Goal: Task Accomplishment & Management: Manage account settings

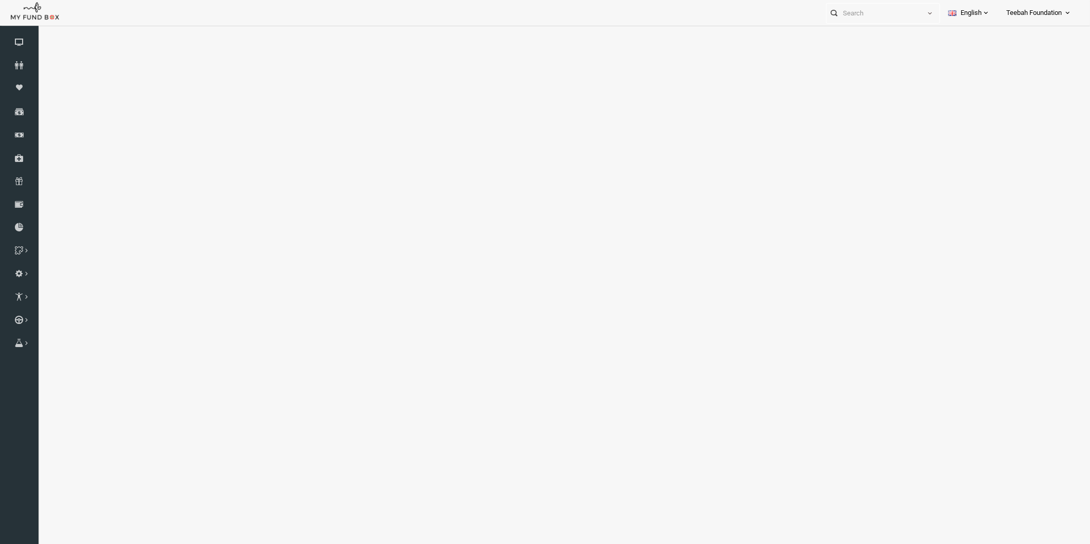
select select "100"
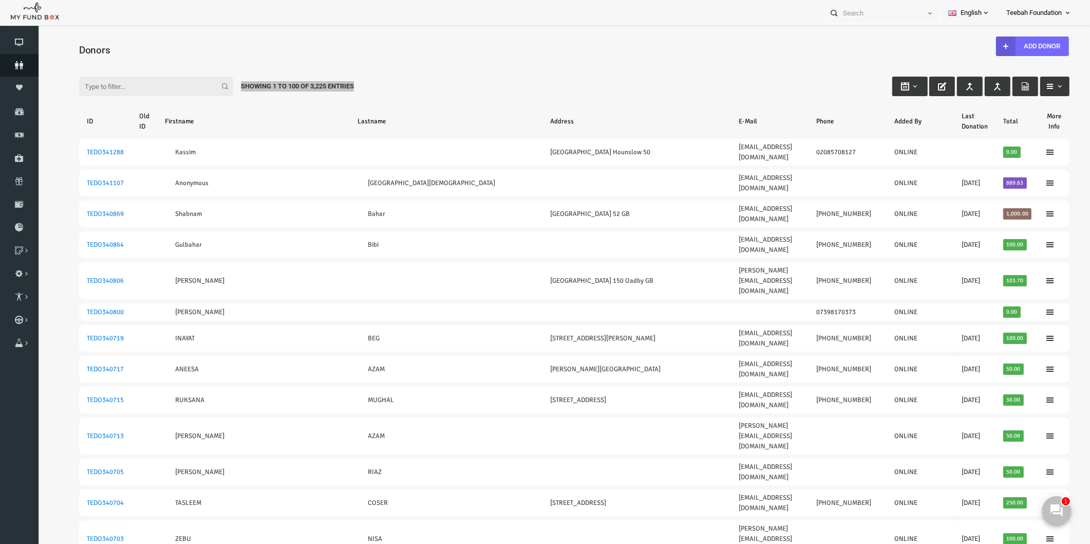
click at [21, 65] on icon at bounding box center [19, 65] width 39 height 8
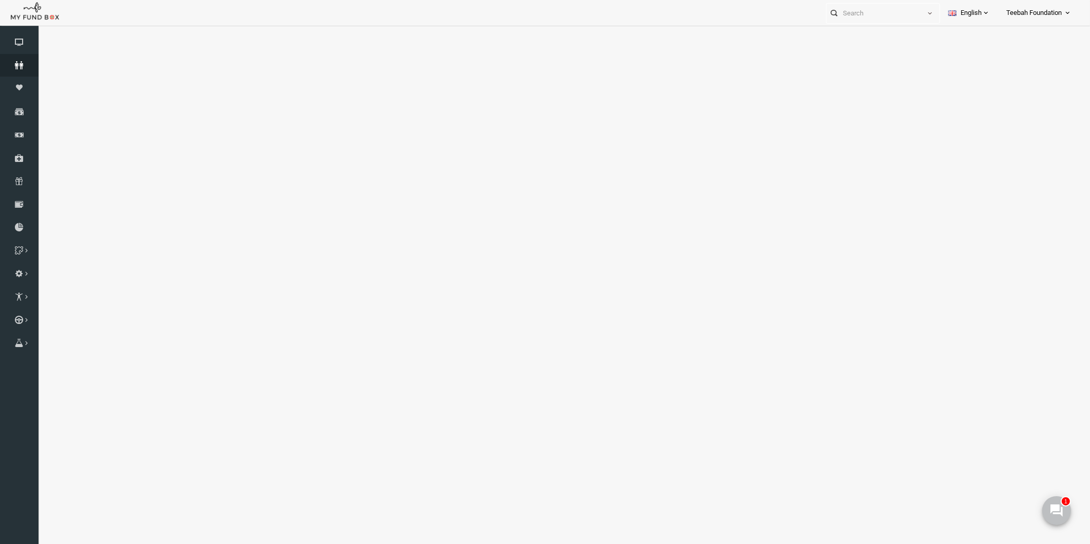
select select "100"
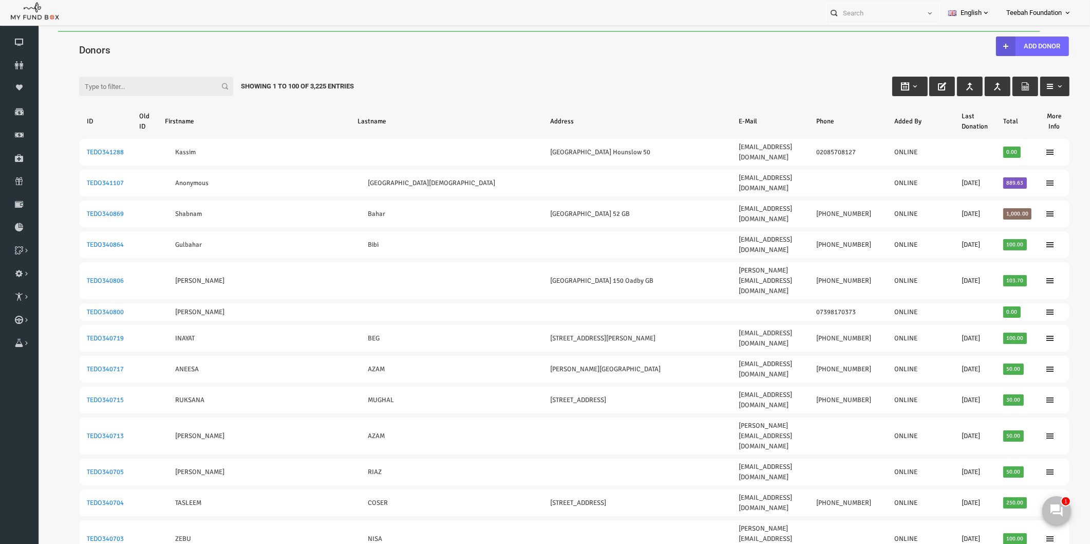
click at [136, 88] on input "Filter:" at bounding box center [135, 87] width 154 height 20
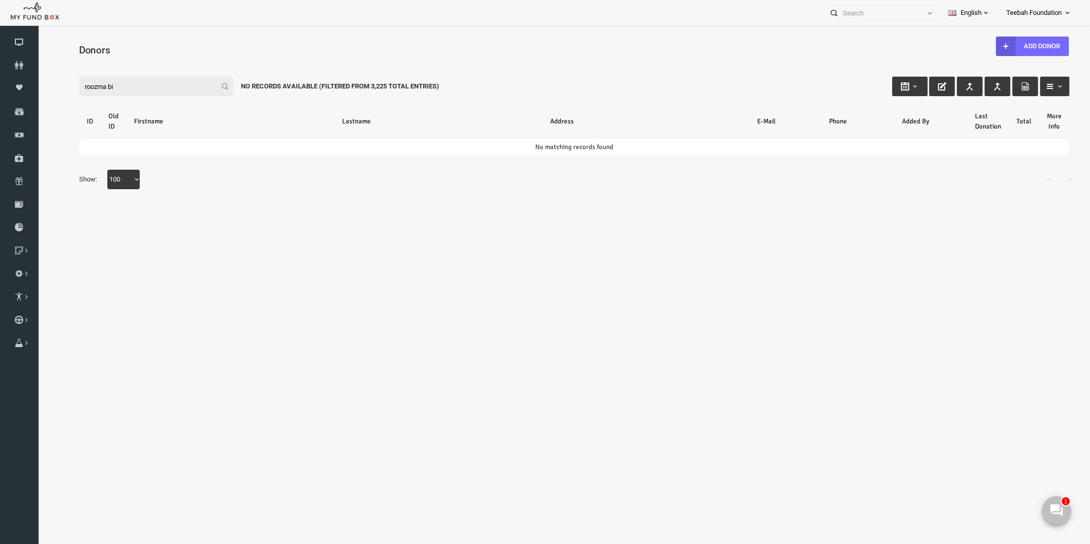
click at [136, 88] on input "roozma bi" at bounding box center [135, 87] width 154 height 20
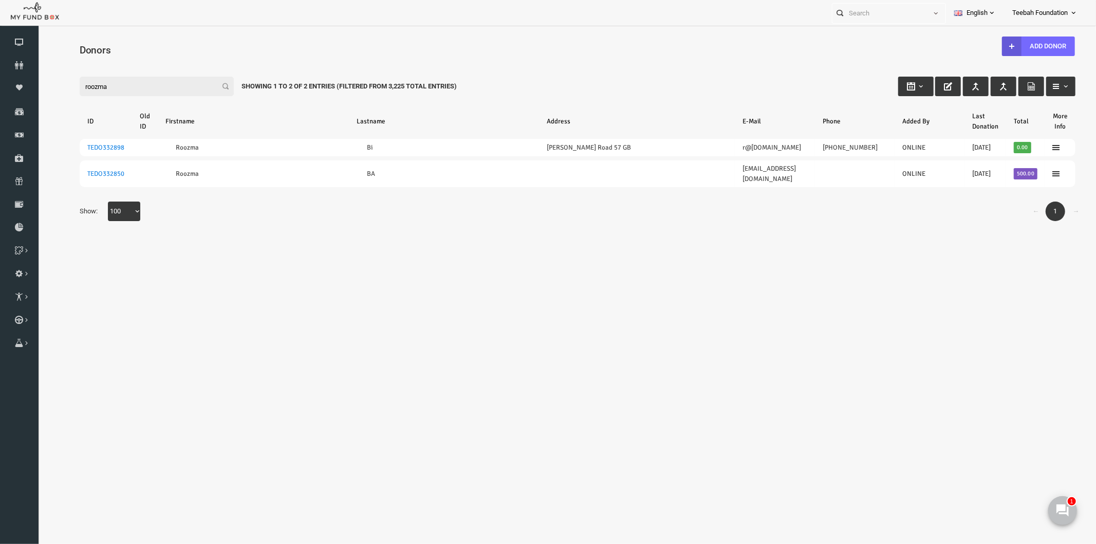
type input "roozma"
click at [340, 273] on body "Donor Not Found Beneficiary Not Found Partner Not Found!!!! Please Fill out thi…" at bounding box center [556, 284] width 1037 height 509
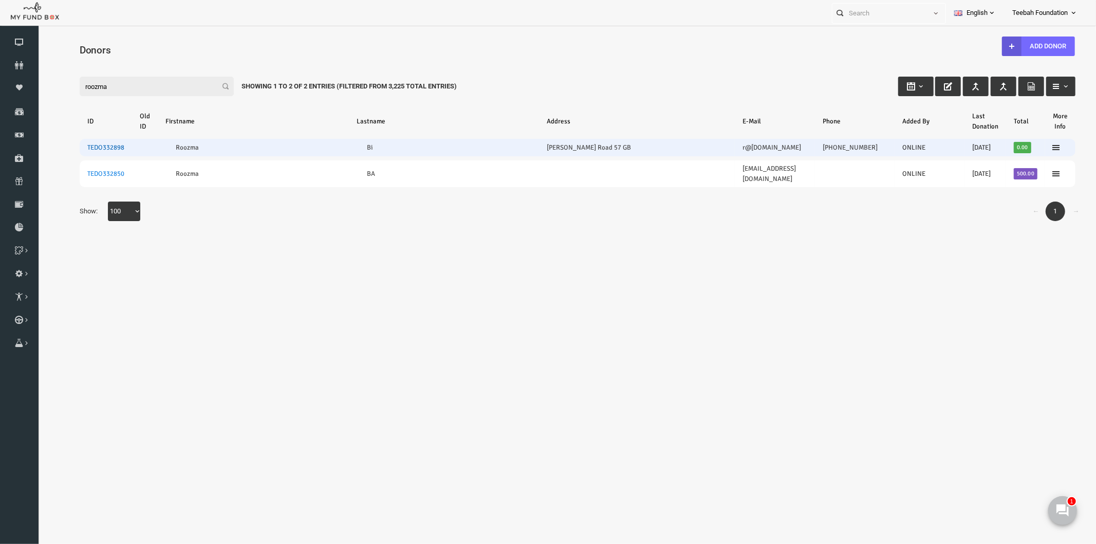
click at [97, 149] on link "TEDO332898" at bounding box center [84, 147] width 37 height 8
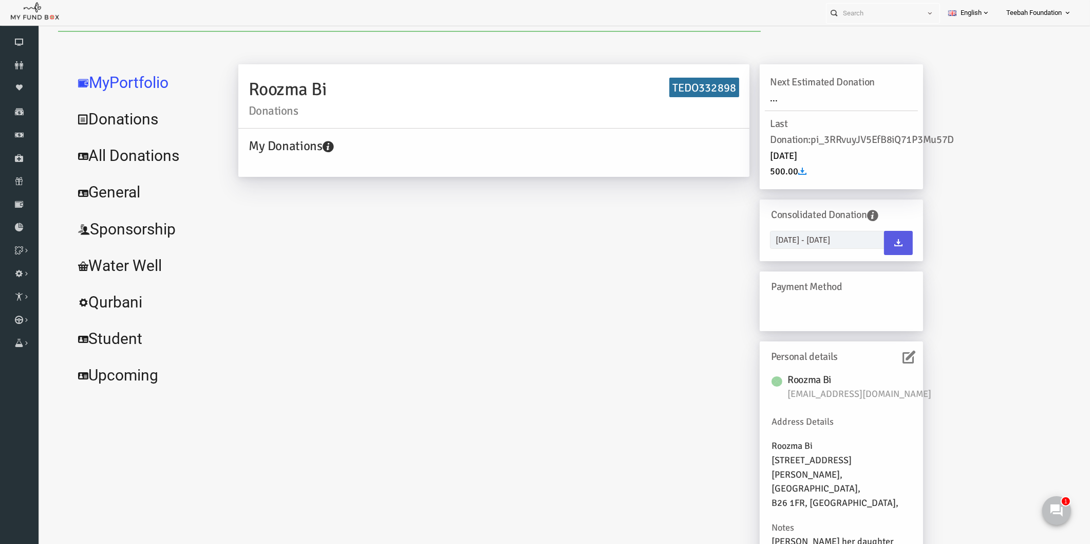
click at [894, 357] on icon at bounding box center [888, 356] width 13 height 13
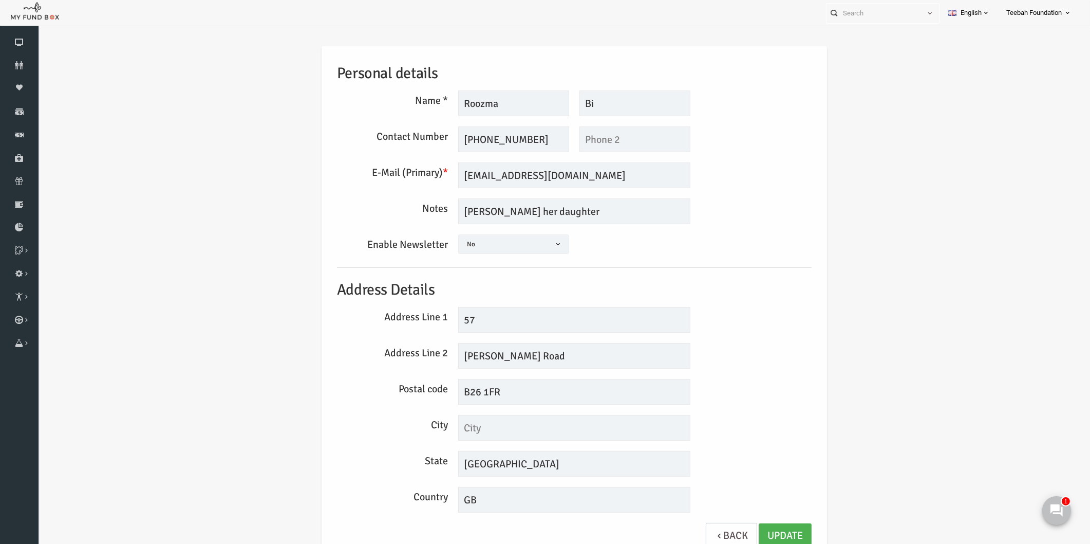
click at [932, 239] on div "Personal details Name * Roozma Description allows upto maximum of 255 character…" at bounding box center [554, 305] width 1032 height 549
drag, startPoint x: 460, startPoint y: 139, endPoint x: 420, endPoint y: 144, distance: 40.9
click at [420, 144] on div "Contact Number [PHONE_NUMBER] This field is required This field is required" at bounding box center [553, 139] width 485 height 26
type input "01212510443"
click at [763, 527] on link "Update" at bounding box center [764, 535] width 53 height 25
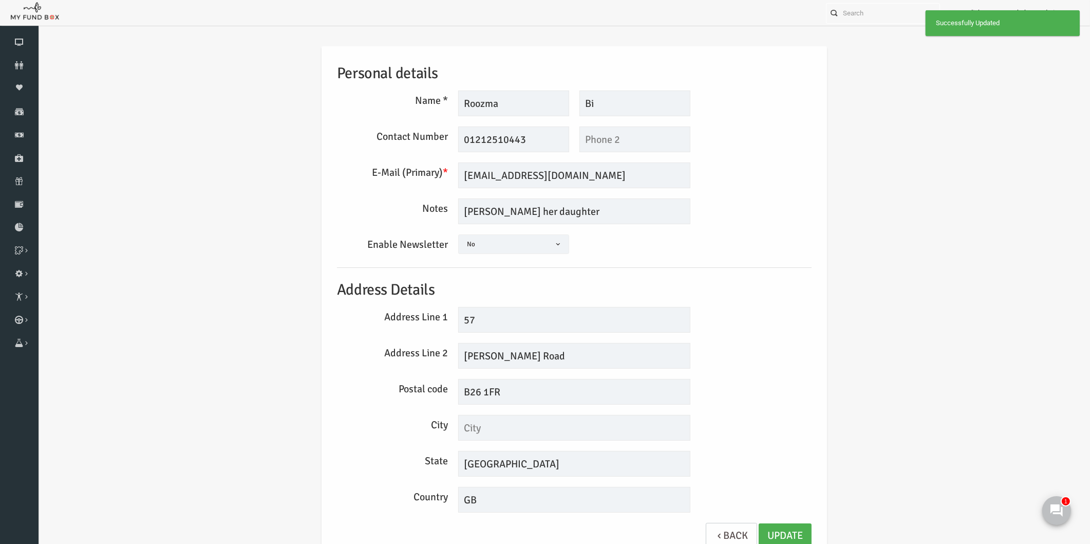
click at [754, 401] on div "Postal code B26 1FR" at bounding box center [553, 392] width 485 height 26
click at [757, 162] on div "E-Mail (Primary) * [EMAIL_ADDRESS][DOMAIN_NAME] We will be sending invoices to …" at bounding box center [553, 175] width 485 height 26
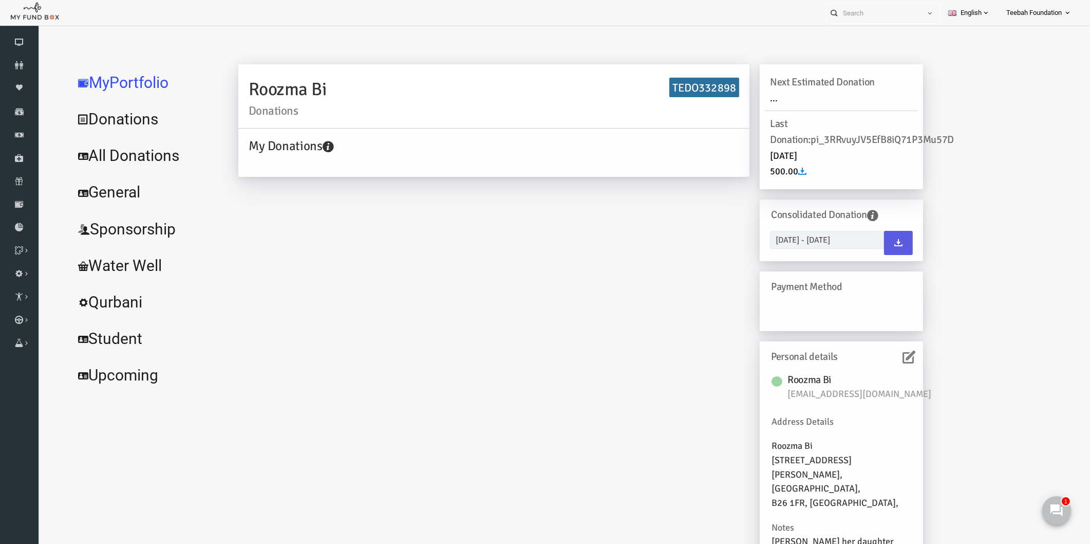
click at [167, 157] on link "All Donations" at bounding box center [125, 155] width 154 height 37
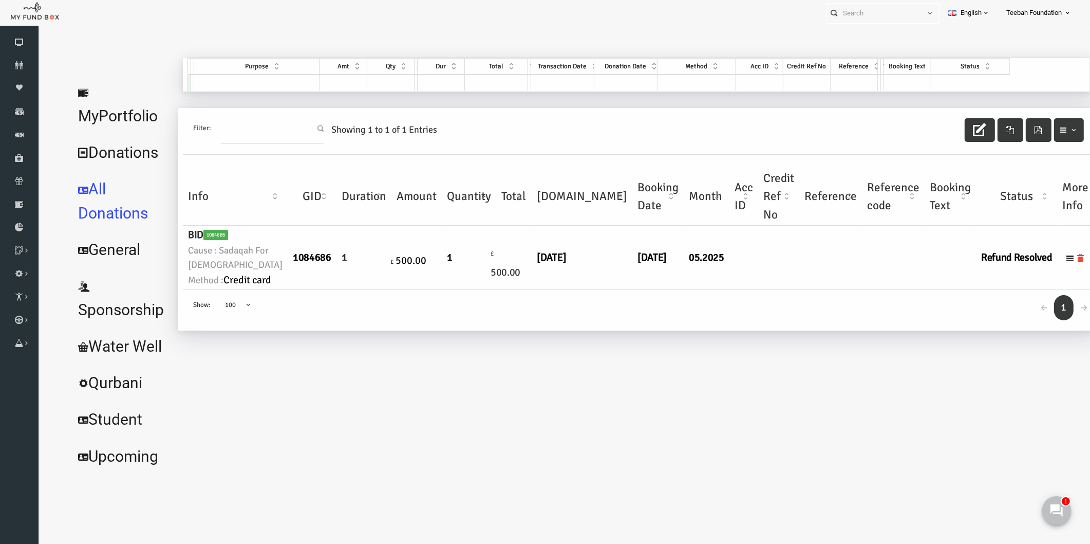
click at [501, 330] on div "← 1 → Show: 10 25 50 100 100" at bounding box center [617, 310] width 911 height 41
click at [841, 290] on td at bounding box center [872, 258] width 63 height 64
click at [14, 69] on link "Donors" at bounding box center [19, 65] width 39 height 23
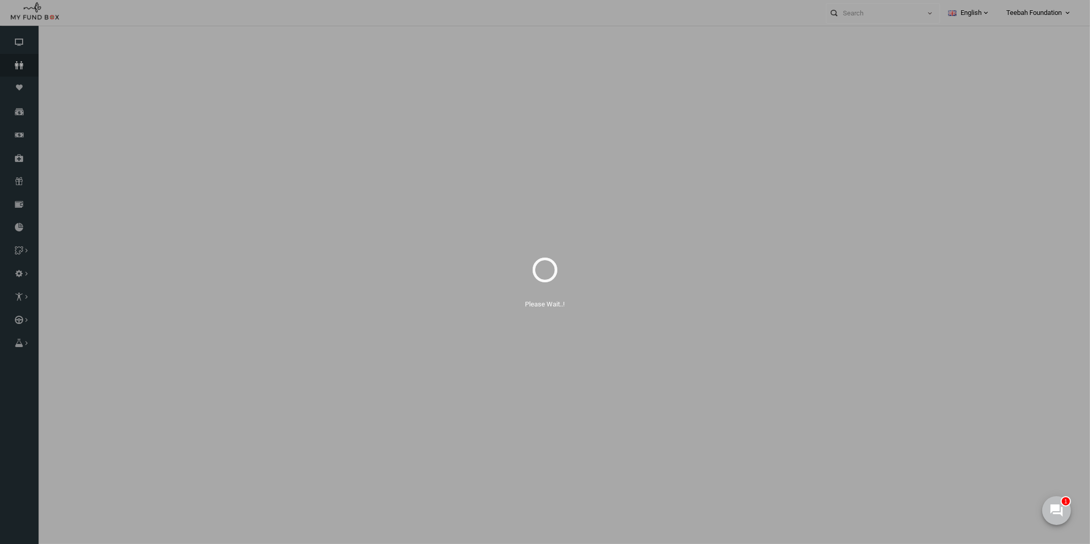
select select "100"
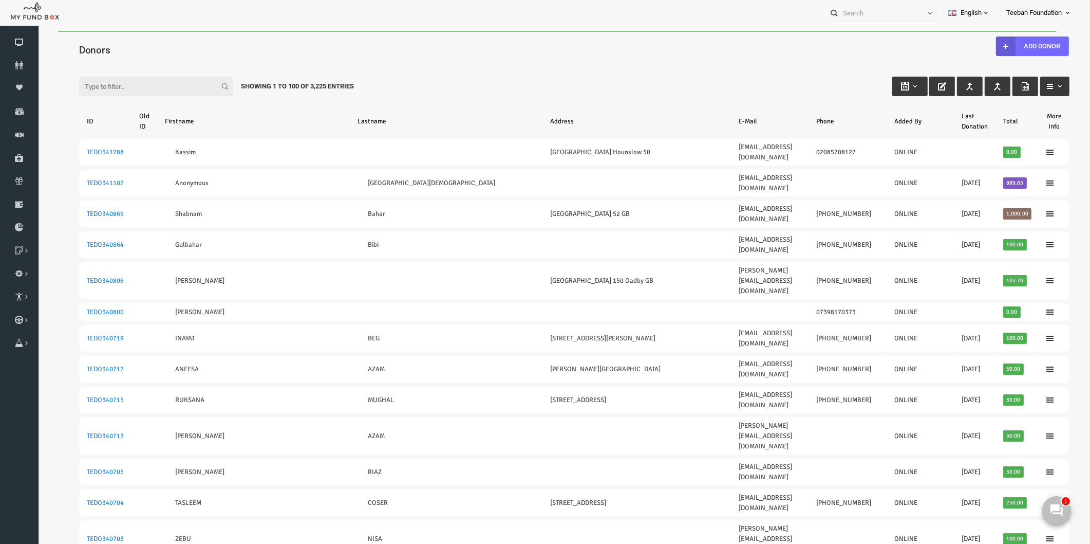
click at [89, 85] on input "Filter:" at bounding box center [135, 87] width 154 height 20
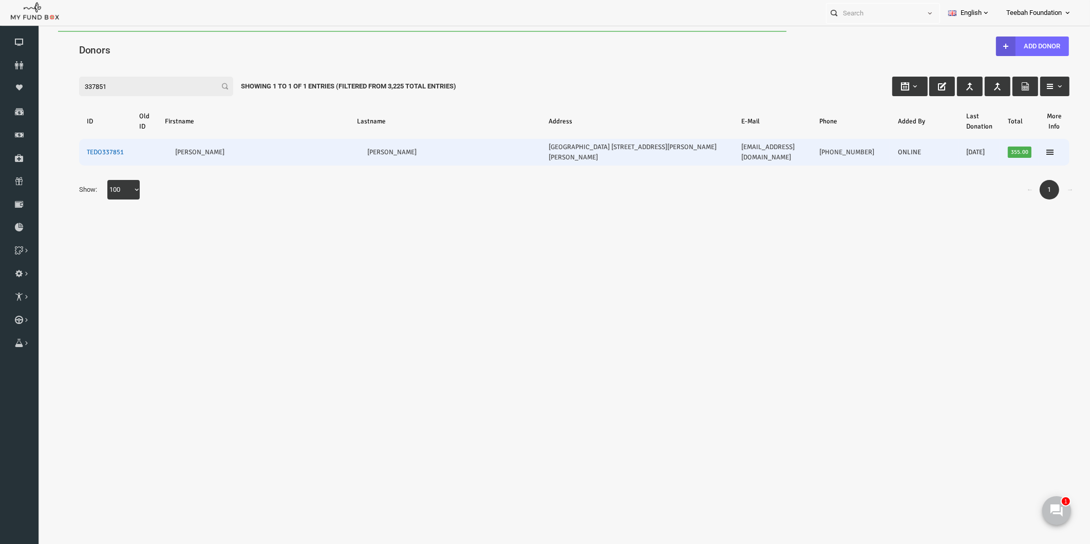
type input "337851"
click at [91, 148] on link "TEDO337851" at bounding box center [84, 152] width 37 height 8
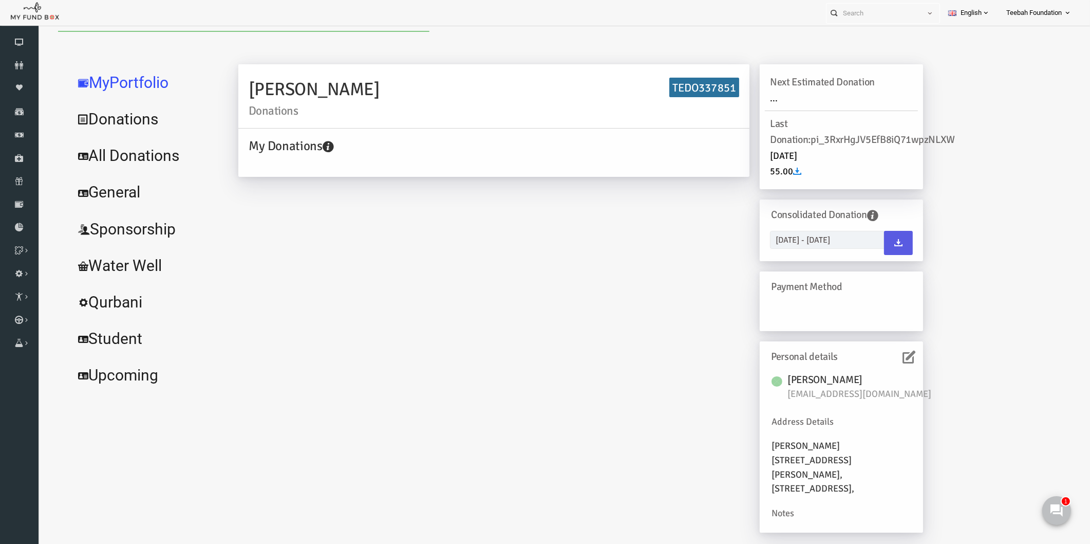
click at [101, 158] on link "All Donations" at bounding box center [125, 155] width 154 height 37
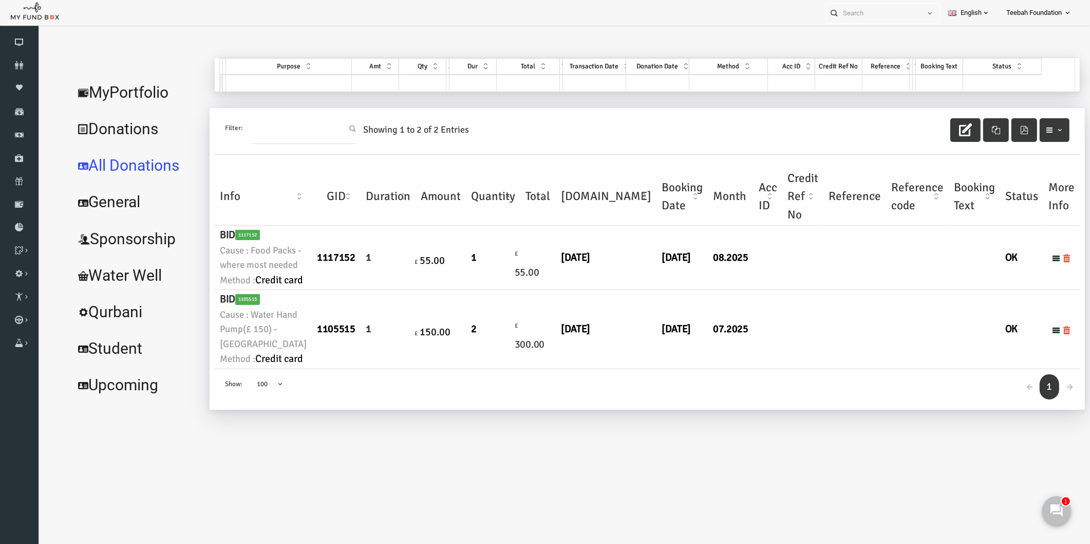
click at [97, 94] on link "MyPortfolio" at bounding box center [116, 92] width 136 height 37
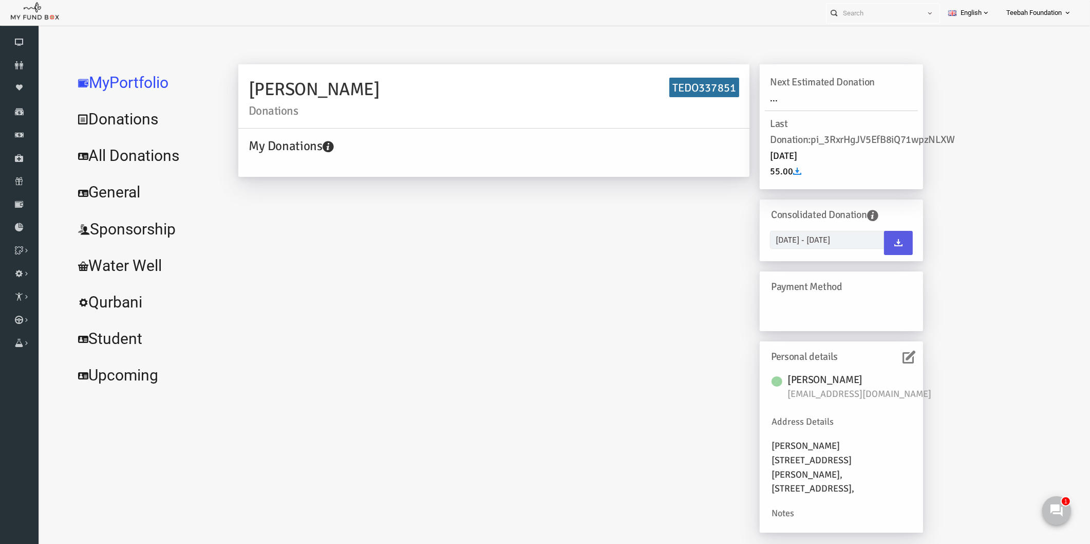
click at [140, 149] on link "All Donations" at bounding box center [125, 155] width 154 height 37
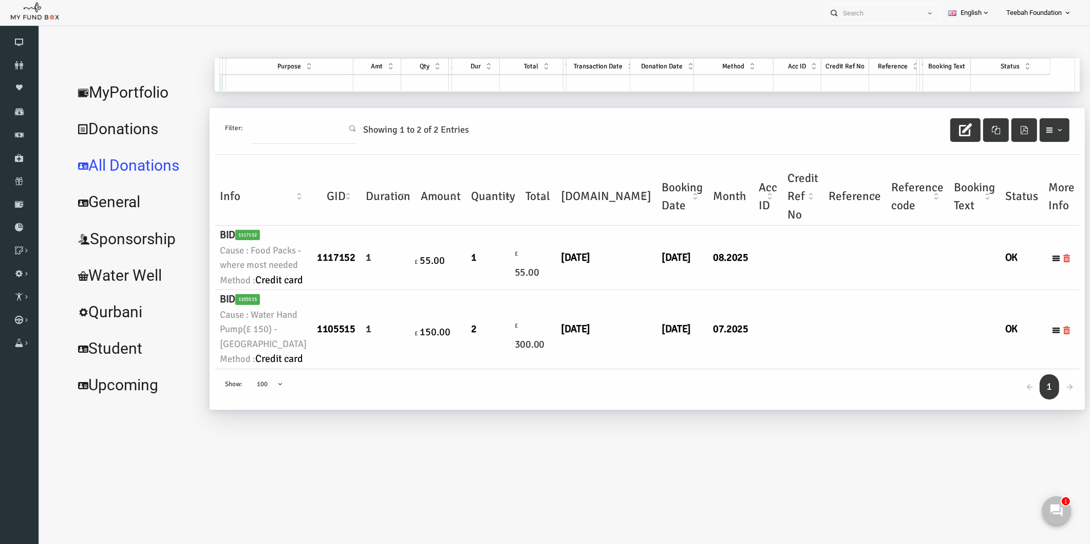
click at [803, 290] on td at bounding box center [834, 258] width 63 height 64
click at [761, 290] on td at bounding box center [781, 258] width 41 height 64
click at [803, 368] on td at bounding box center [834, 329] width 63 height 79
click at [142, 74] on link "MyPortfolio" at bounding box center [116, 92] width 136 height 37
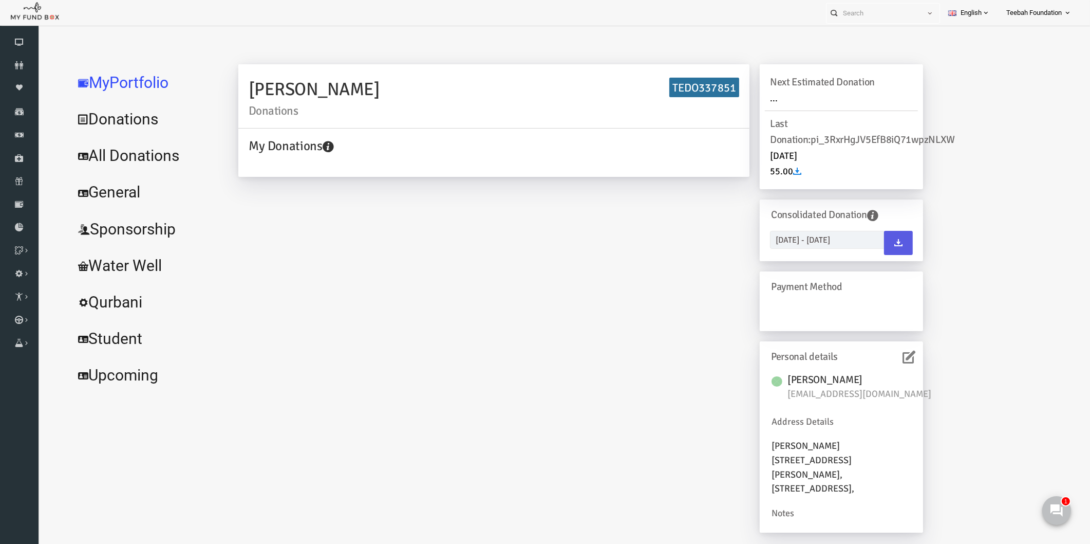
scroll to position [0, 0]
click at [687, 83] on h6 "TEDO337851" at bounding box center [683, 88] width 70 height 20
copy h6 "TEDO337851"
click at [18, 63] on icon at bounding box center [19, 65] width 39 height 8
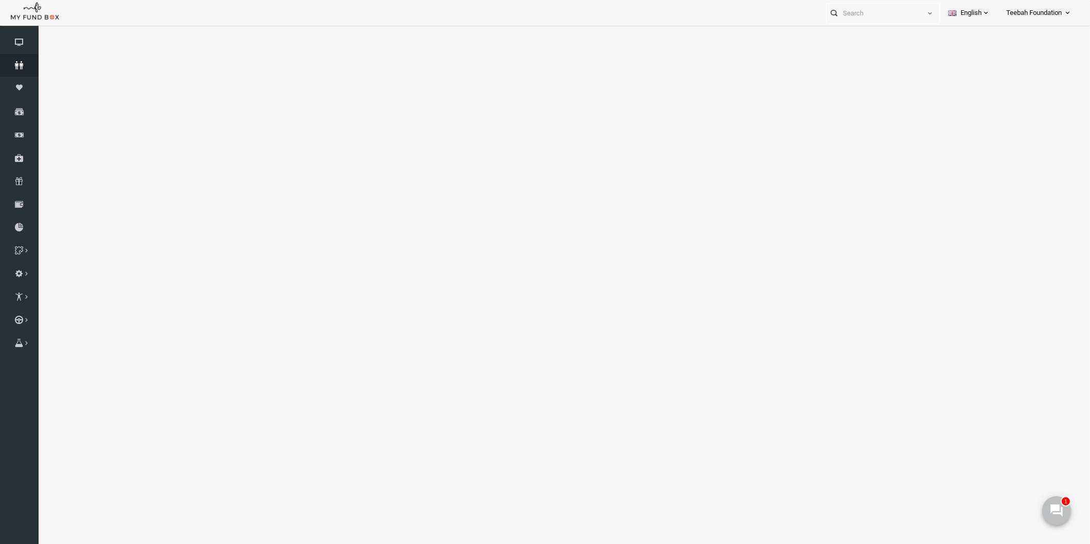
select select "100"
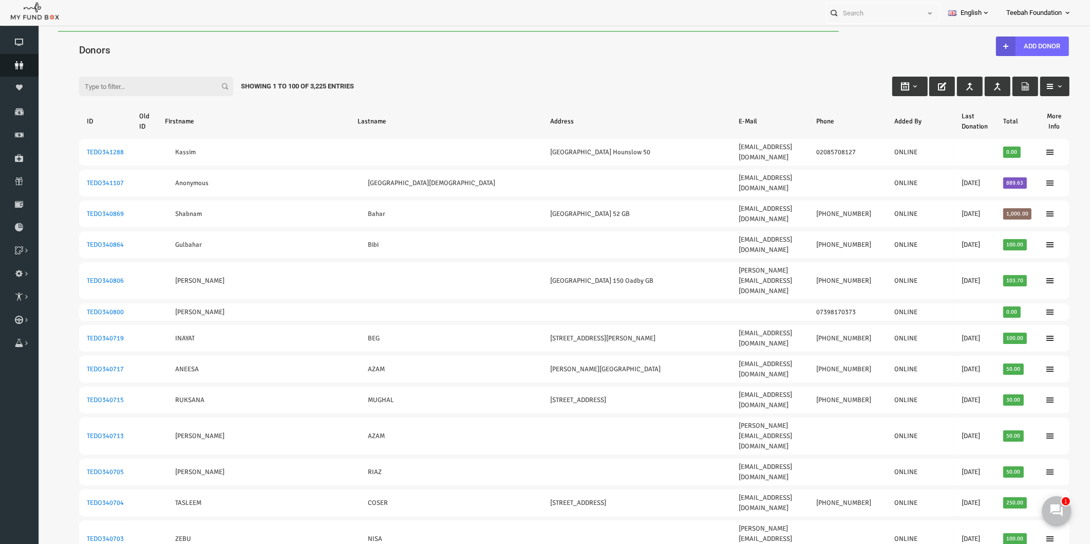
click at [23, 63] on icon at bounding box center [19, 65] width 39 height 8
click at [23, 230] on icon at bounding box center [19, 227] width 39 height 8
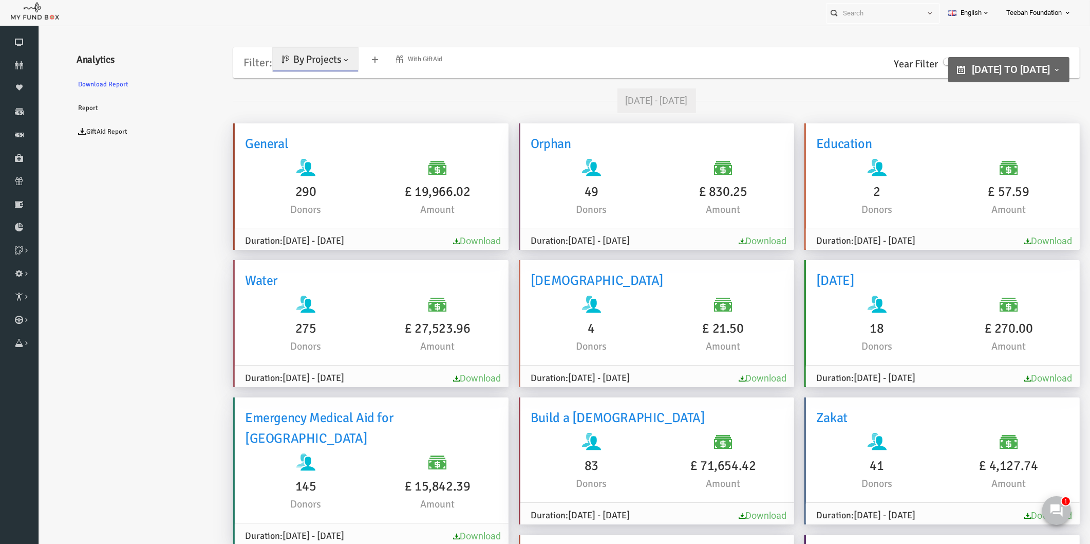
click at [302, 57] on span "By Projects" at bounding box center [296, 59] width 48 height 13
click at [300, 104] on link "By Causes" at bounding box center [295, 104] width 87 height 18
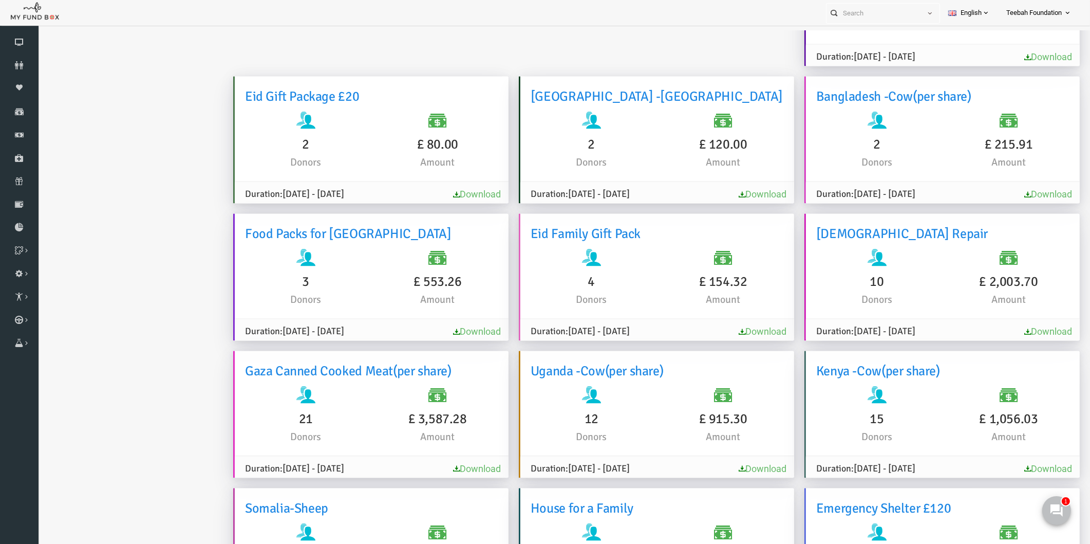
scroll to position [32, 0]
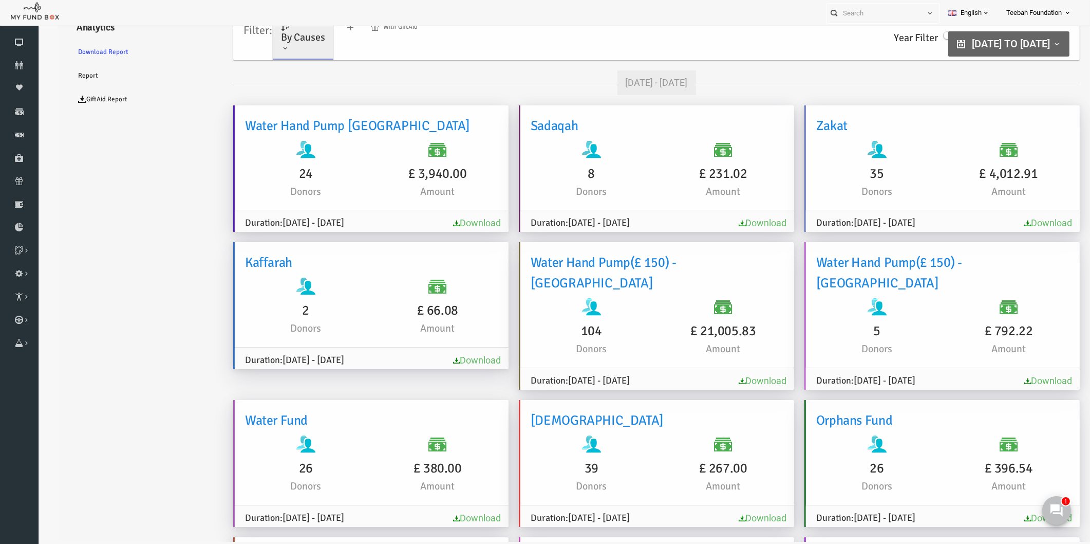
scroll to position [31, 0]
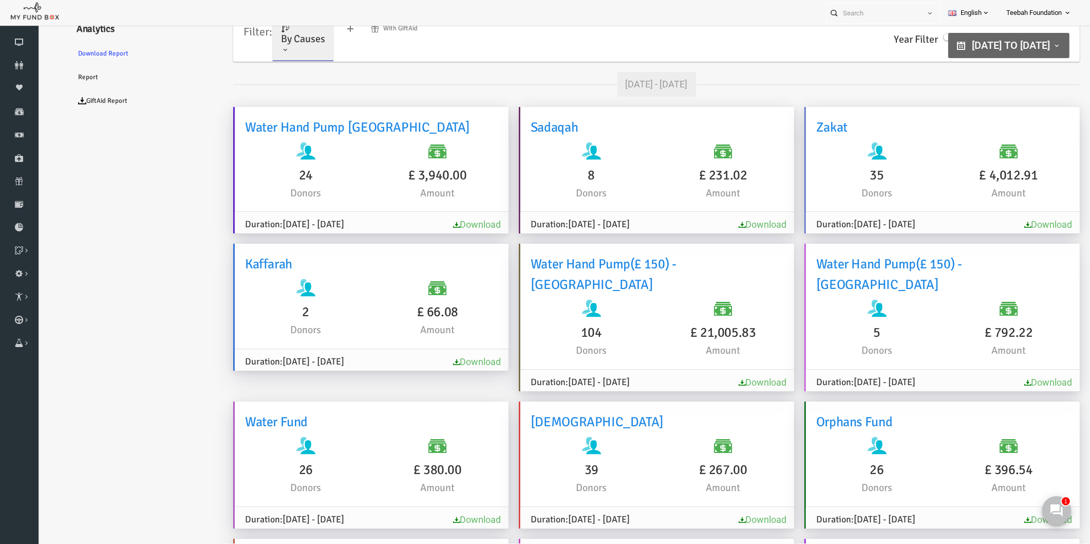
click at [8, 57] on link "Donors" at bounding box center [19, 65] width 39 height 23
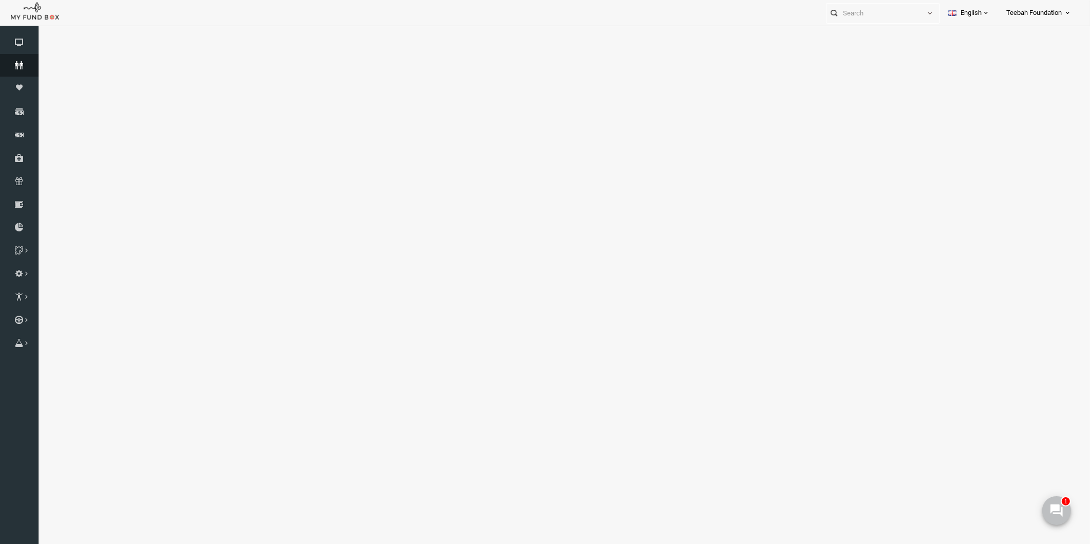
select select "100"
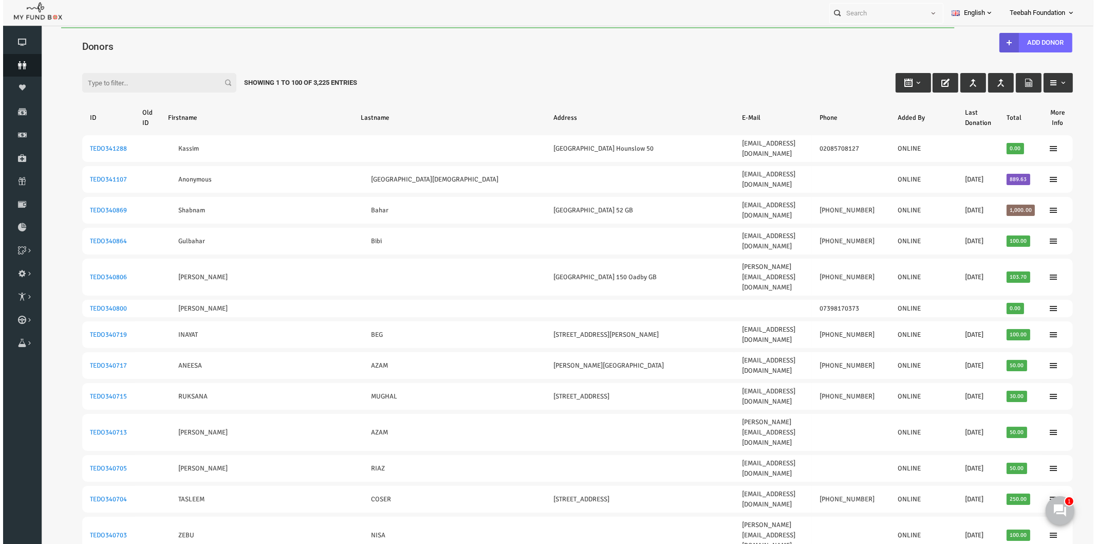
scroll to position [0, 0]
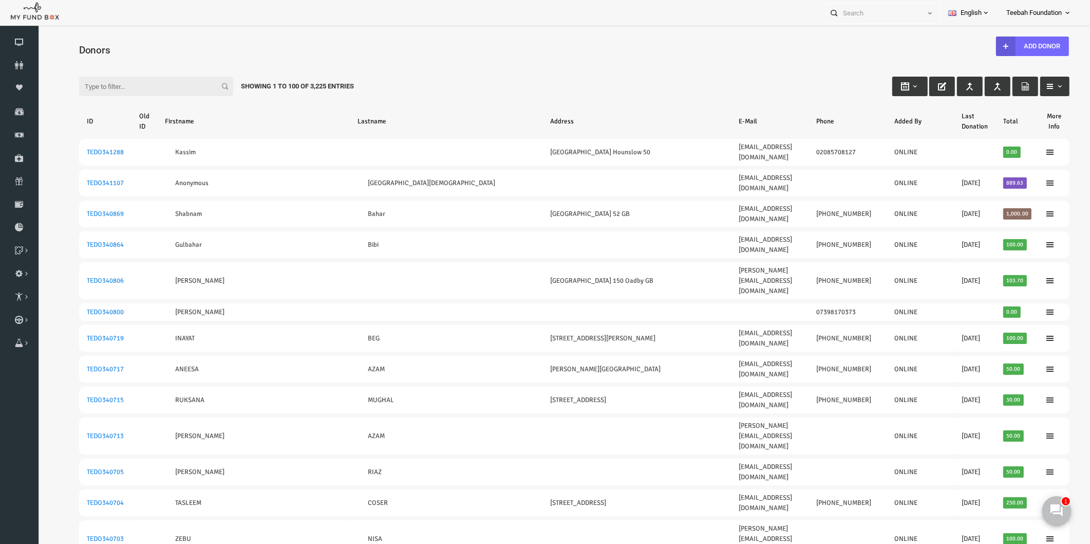
click at [91, 88] on input "Filter:" at bounding box center [135, 87] width 154 height 20
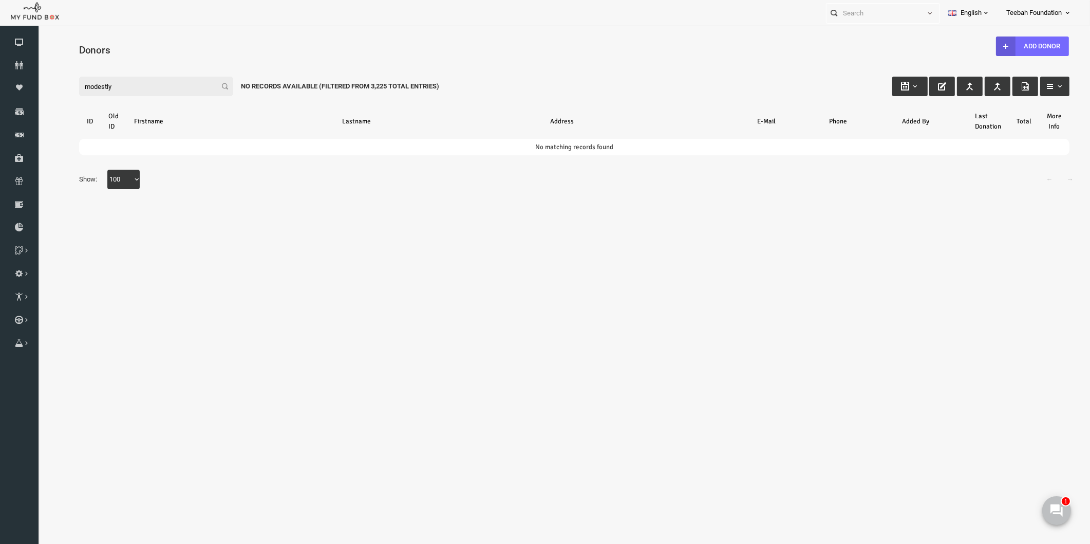
click at [91, 88] on input "modestly" at bounding box center [135, 87] width 154 height 20
click at [107, 86] on input "modestly" at bounding box center [135, 87] width 154 height 20
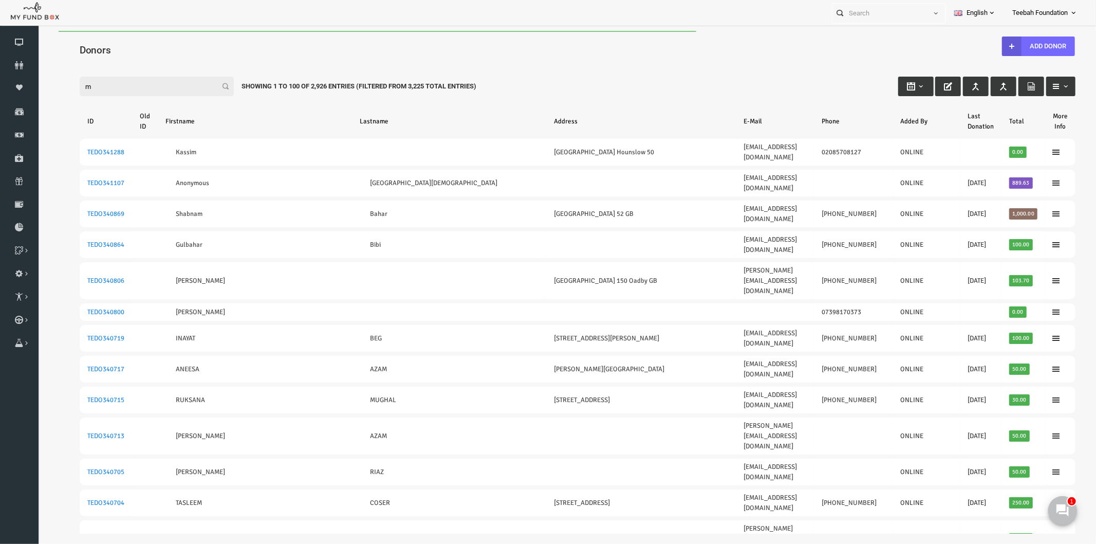
click at [107, 85] on input "m" at bounding box center [135, 86] width 154 height 20
type input "modes"
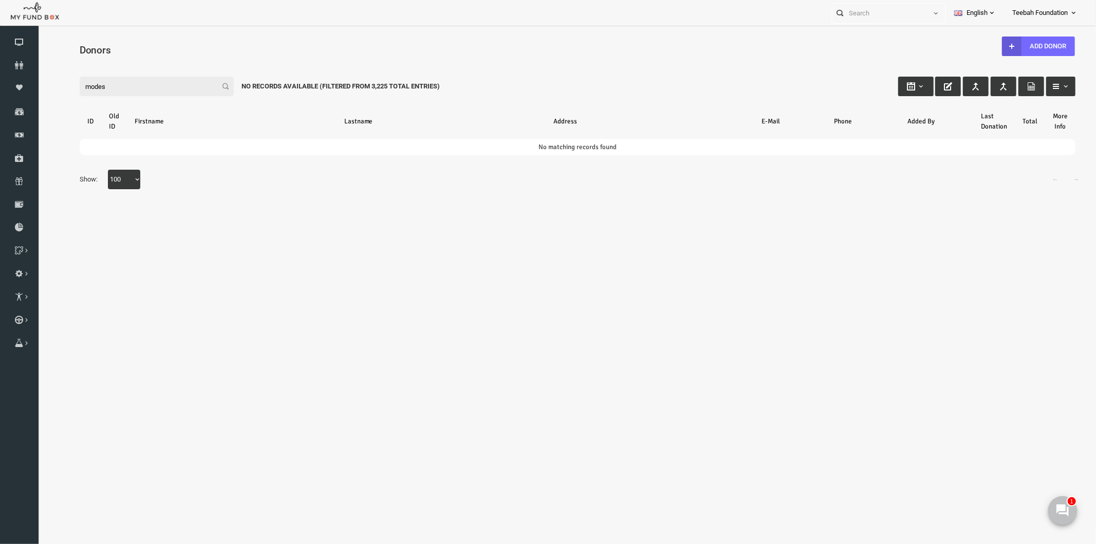
drag, startPoint x: 107, startPoint y: 85, endPoint x: 60, endPoint y: 84, distance: 46.8
click at [60, 84] on input "modes" at bounding box center [135, 86] width 154 height 20
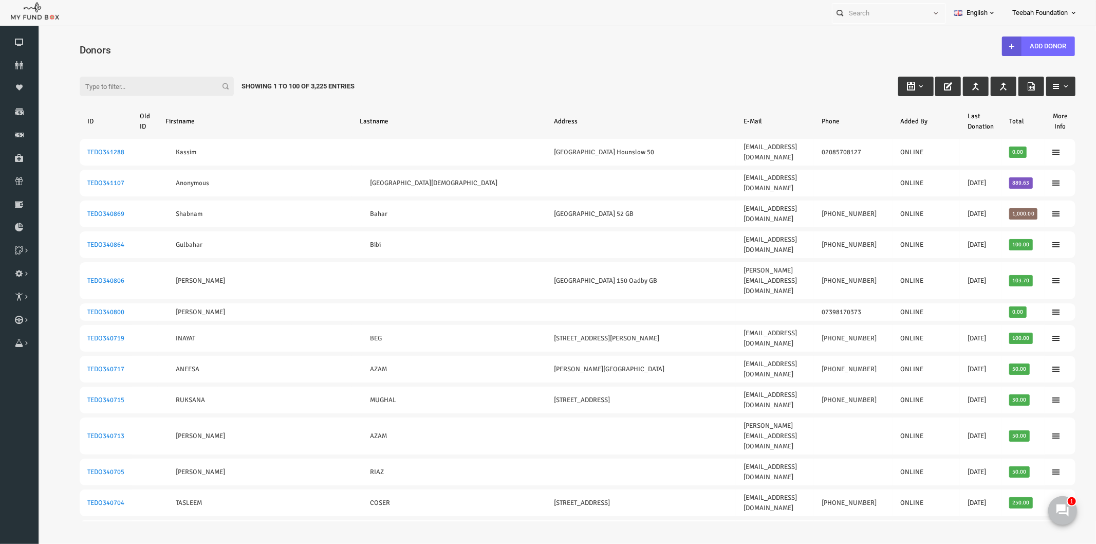
click at [135, 68] on div "Filter: Showing 1 to 100 of 3,225 Entries" at bounding box center [556, 76] width 1016 height 28
click at [17, 67] on icon at bounding box center [19, 65] width 39 height 8
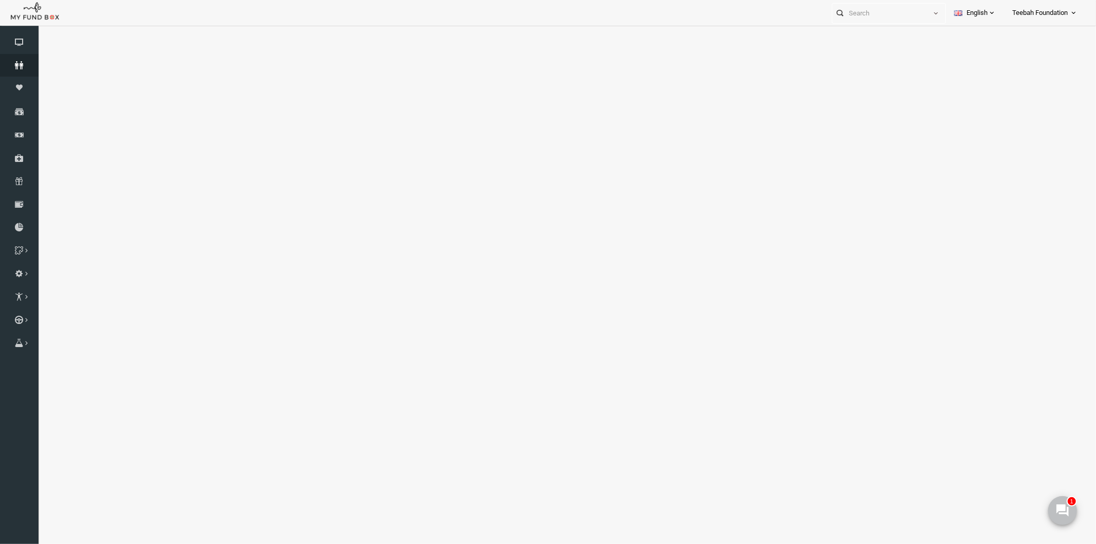
select select "100"
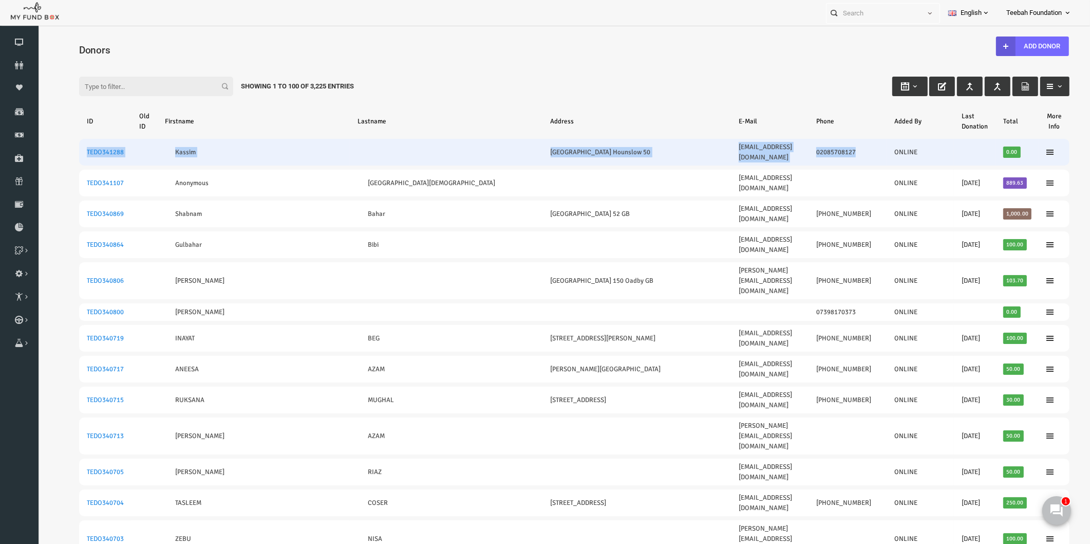
drag, startPoint x: 834, startPoint y: 144, endPoint x: 61, endPoint y: 150, distance: 772.7
click at [61, 150] on tr "TEDO341288 Kassim Hibernia Gardens Hounslow 50 [EMAIL_ADDRESS][DOMAIN_NAME] 020…" at bounding box center [553, 152] width 991 height 27
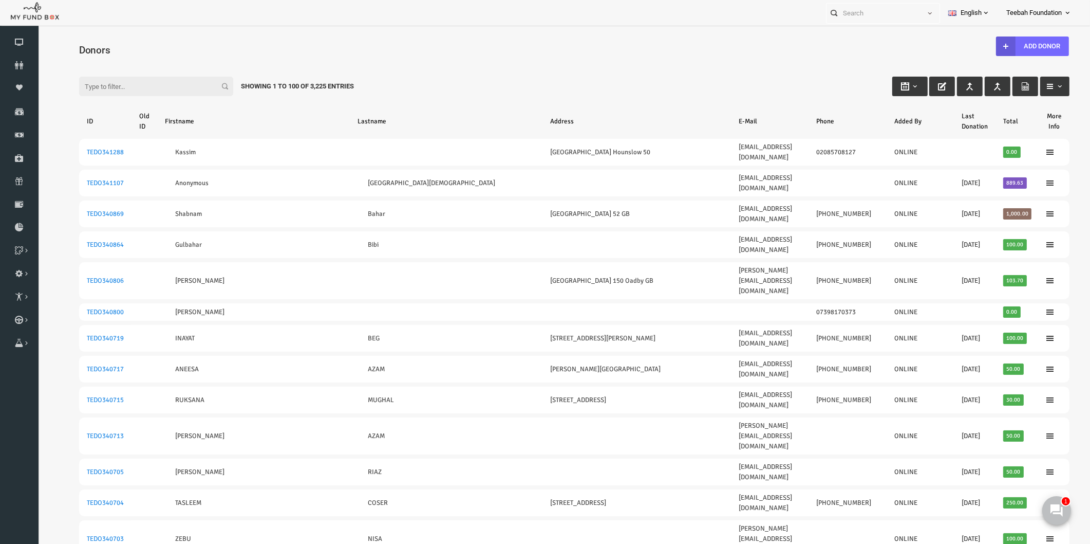
click at [406, 79] on div "Filter: Showing 1 to 100 of 3,225 Entries" at bounding box center [553, 77] width 1011 height 28
click at [467, 74] on div "Filter: Showing 1 to 100 of 3,225 Entries" at bounding box center [553, 77] width 1011 height 28
click at [465, 85] on div "Filter: Showing 1 to 100 of 3,225 Entries" at bounding box center [553, 77] width 1011 height 28
click at [107, 86] on input "Filter:" at bounding box center [135, 87] width 154 height 20
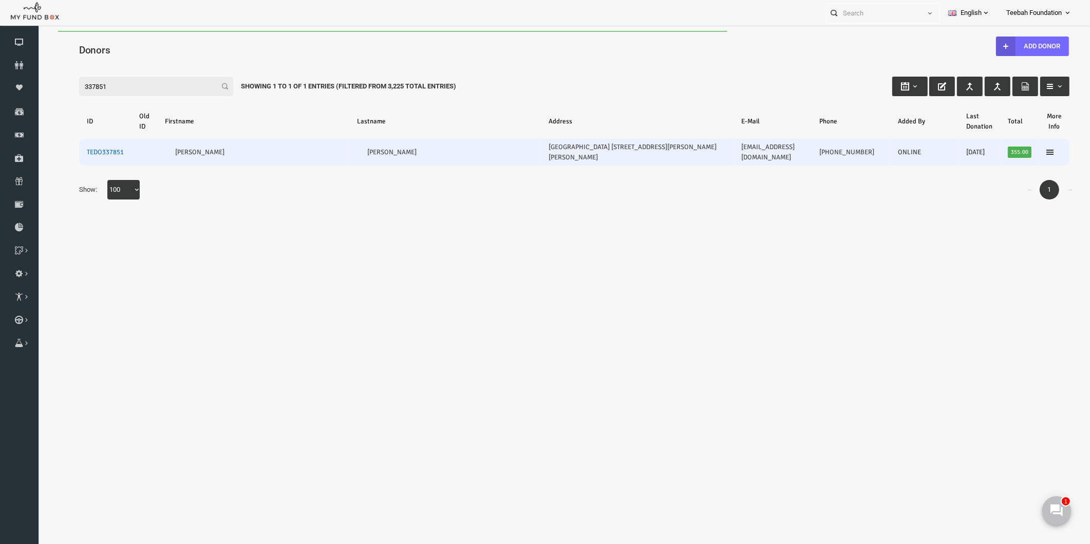
type input "337851"
click at [81, 153] on link "TEDO337851" at bounding box center [84, 152] width 37 height 8
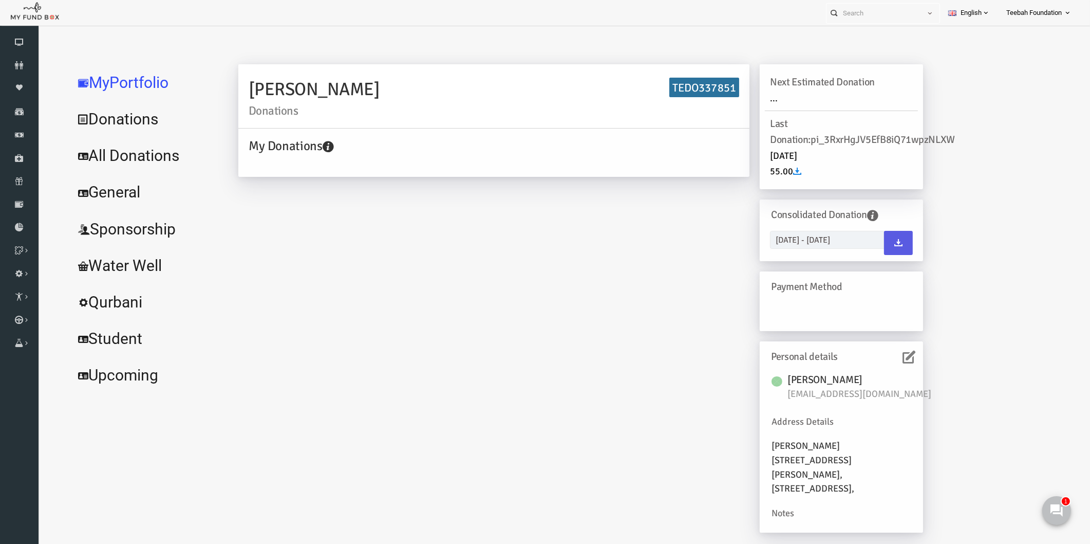
click at [132, 158] on link "All Donations" at bounding box center [125, 155] width 154 height 37
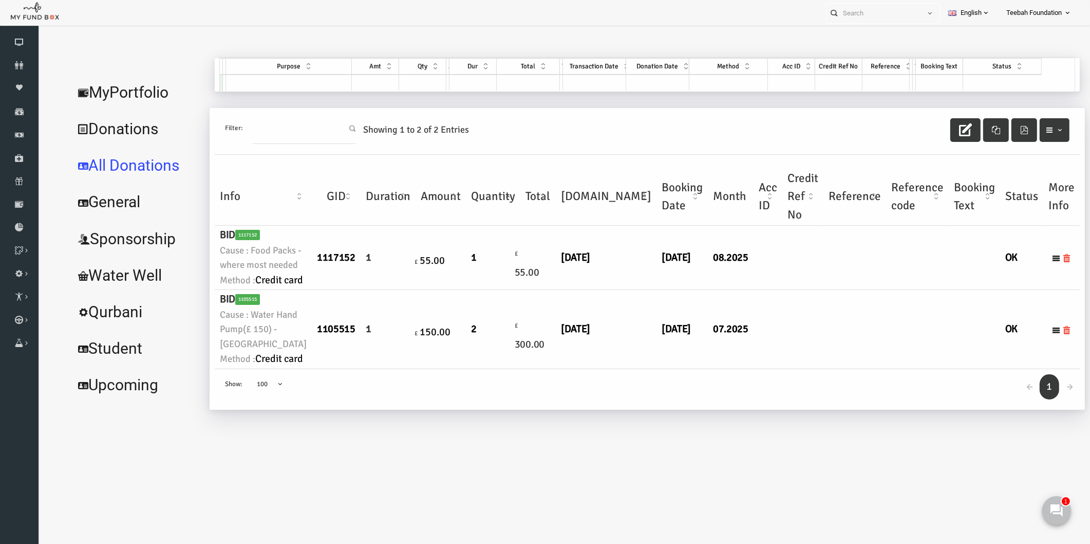
click at [636, 290] on td "[DATE]" at bounding box center [661, 258] width 51 height 64
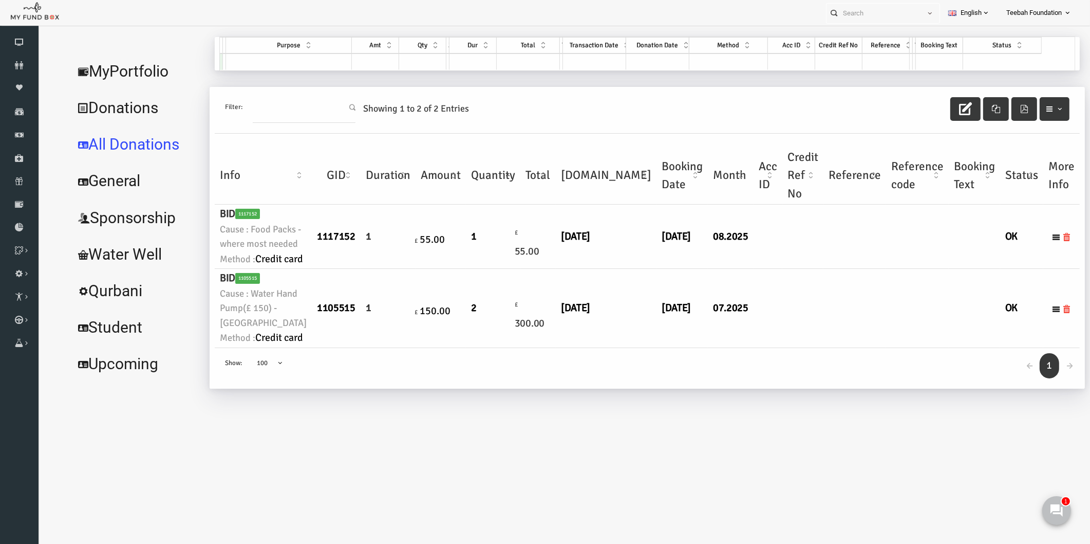
scroll to position [33, 0]
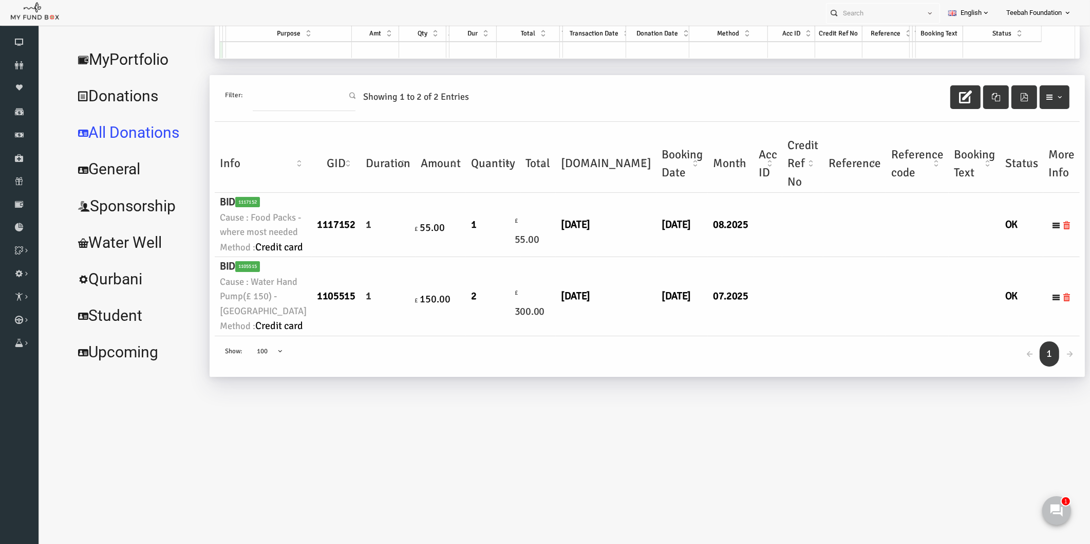
click at [535, 335] on td "[DATE]" at bounding box center [585, 296] width 101 height 79
click at [109, 69] on link "MyPortfolio" at bounding box center [116, 59] width 136 height 37
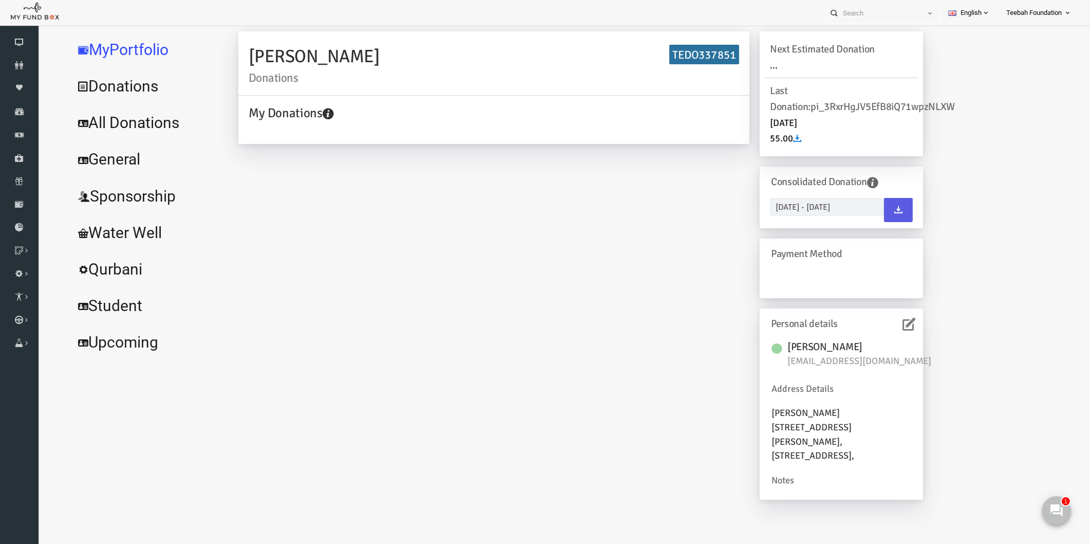
scroll to position [32, 0]
click at [891, 326] on icon at bounding box center [888, 324] width 13 height 13
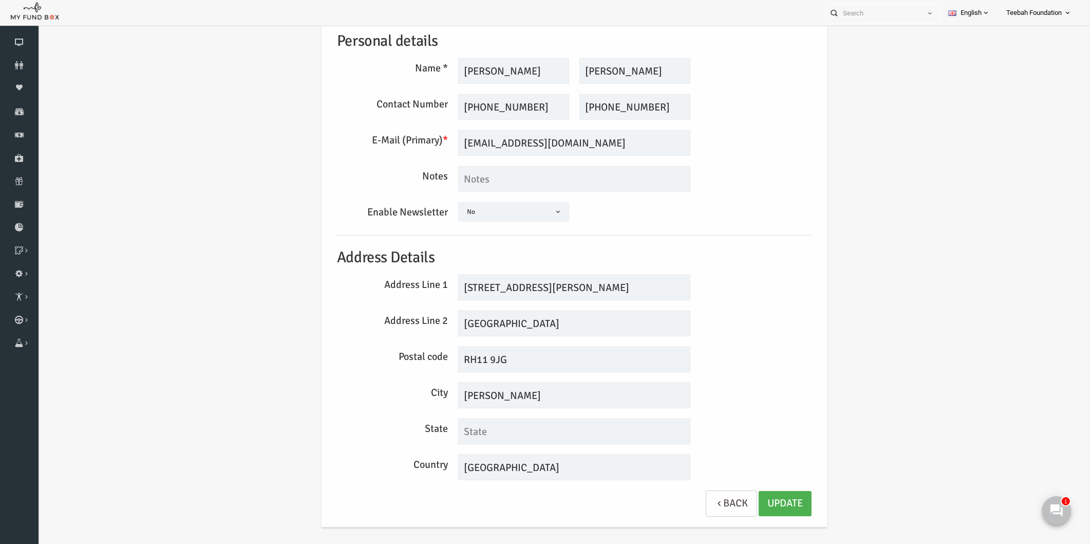
scroll to position [0, 0]
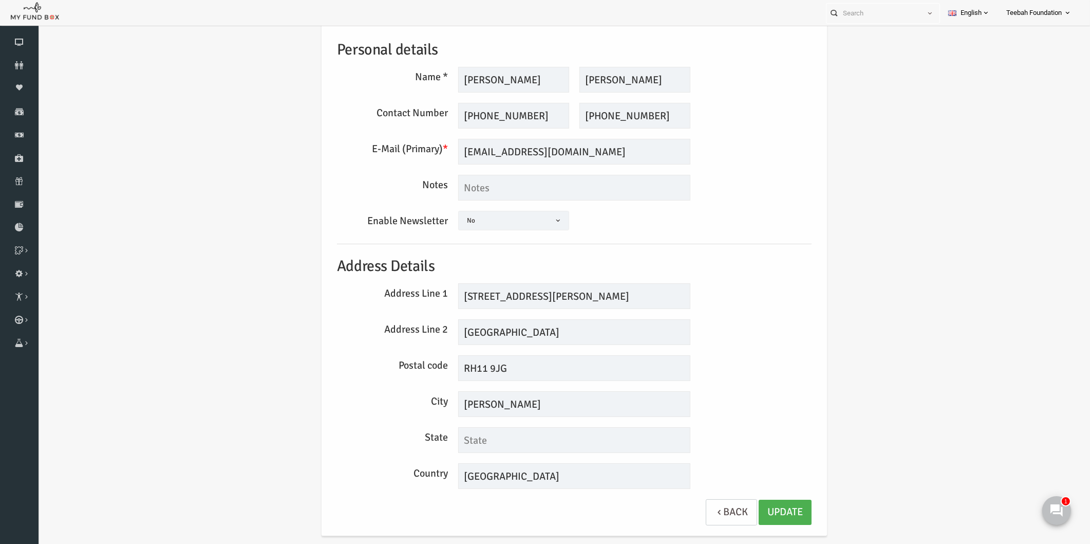
click at [864, 348] on div "Personal details Name * [PERSON_NAME] Description allows upto maximum of 255 ch…" at bounding box center [554, 281] width 1032 height 549
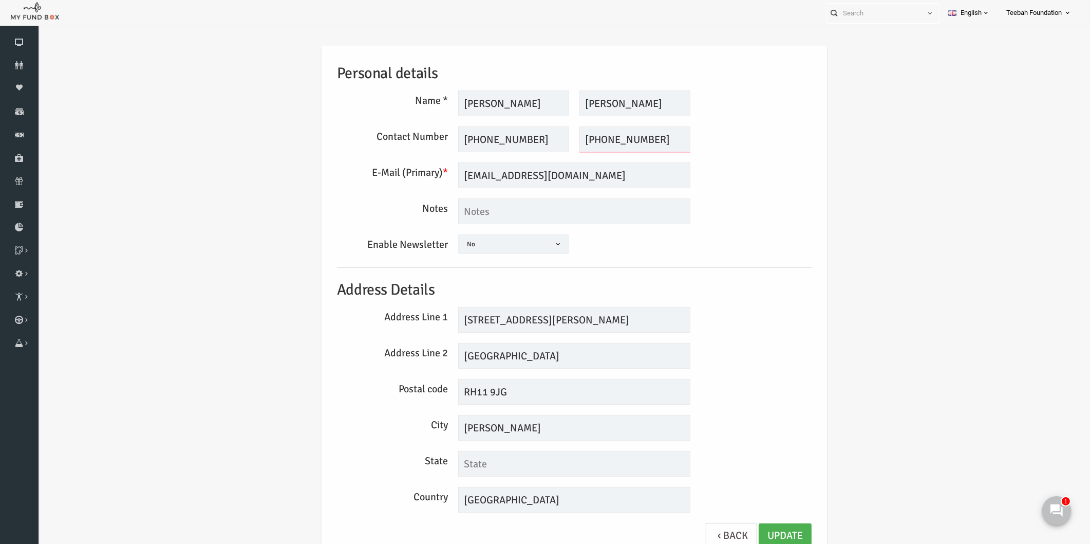
drag, startPoint x: 582, startPoint y: 137, endPoint x: 558, endPoint y: 137, distance: 23.6
click at [558, 137] on input "[PHONE_NUMBER]" at bounding box center [613, 139] width 111 height 26
type input "7958429159"
drag, startPoint x: 460, startPoint y: 139, endPoint x: 439, endPoint y: 140, distance: 21.6
click at [439, 139] on input "[PHONE_NUMBER]" at bounding box center [492, 139] width 111 height 26
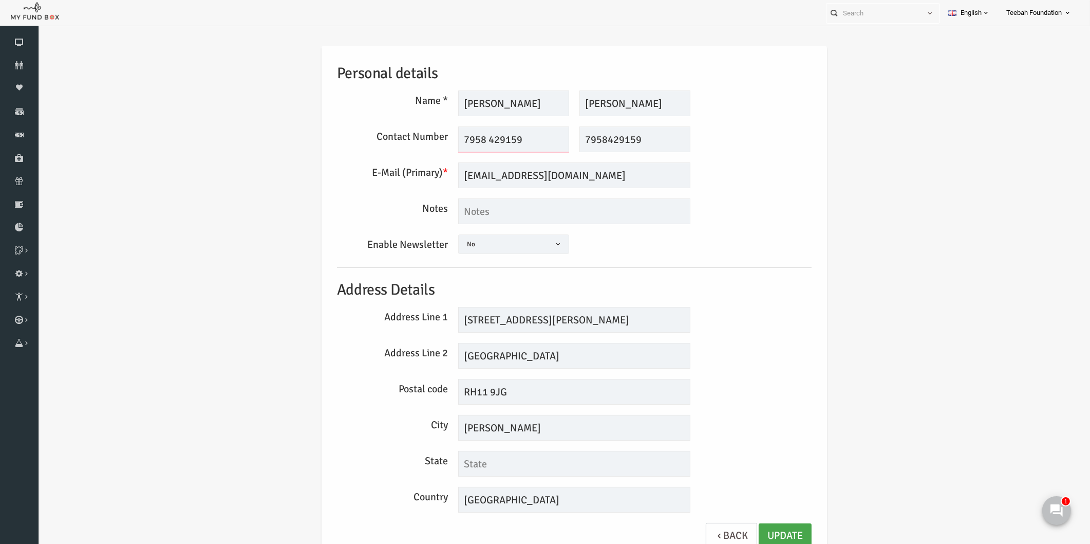
type input "7958 429159"
click at [749, 533] on link "Update" at bounding box center [764, 535] width 53 height 25
click at [516, 318] on input "[STREET_ADDRESS][PERSON_NAME]" at bounding box center [553, 320] width 232 height 26
click at [839, 276] on div "Personal details Name * [PERSON_NAME] Description allows upto maximum of 255 ch…" at bounding box center [554, 305] width 1032 height 549
click at [472, 216] on textarea at bounding box center [553, 211] width 232 height 26
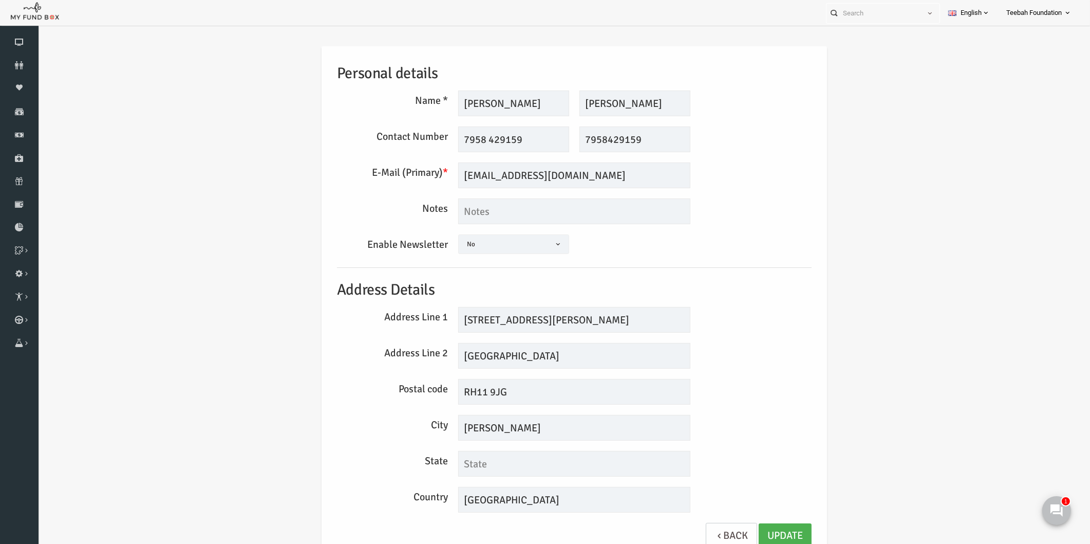
click at [921, 215] on div "Personal details Name * [PERSON_NAME] Description allows upto maximum of 255 ch…" at bounding box center [554, 305] width 1032 height 549
click at [501, 212] on textarea at bounding box center [553, 211] width 232 height 26
drag, startPoint x: 476, startPoint y: 177, endPoint x: 550, endPoint y: 177, distance: 74.5
click at [550, 177] on input "[EMAIL_ADDRESS][DOMAIN_NAME]" at bounding box center [553, 175] width 232 height 26
click at [559, 176] on input "[EMAIL_ADDRESS][DOMAIN_NAME]" at bounding box center [553, 175] width 232 height 26
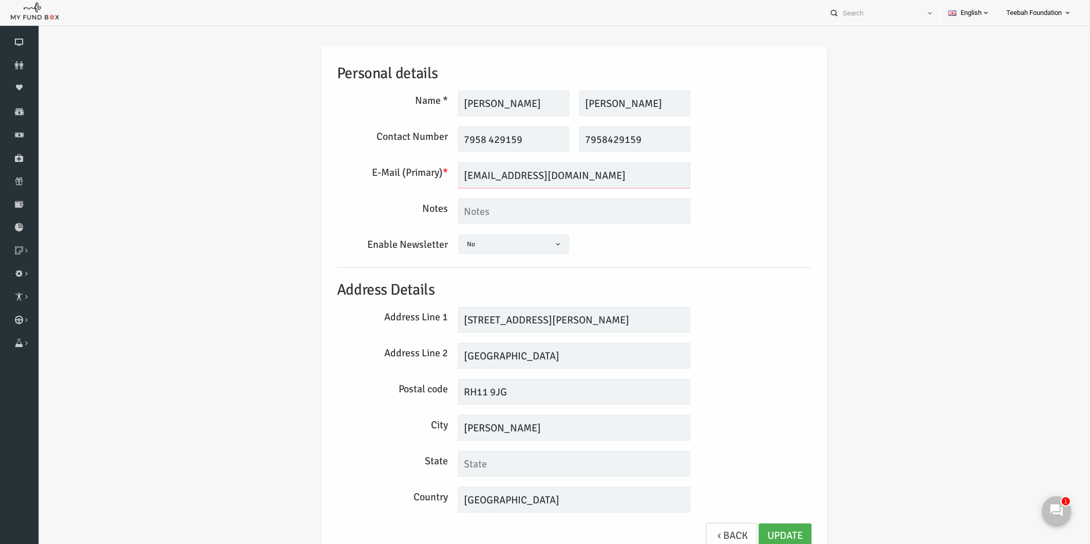
drag, startPoint x: 559, startPoint y: 176, endPoint x: 425, endPoint y: 172, distance: 134.7
click at [425, 172] on div "E-Mail (Primary) * [EMAIL_ADDRESS][DOMAIN_NAME] We will be sending invoices to …" at bounding box center [553, 175] width 485 height 26
click at [809, 324] on div "Personal details Name * [PERSON_NAME] Description allows upto maximum of 255 ch…" at bounding box center [554, 305] width 1032 height 549
drag, startPoint x: 517, startPoint y: 317, endPoint x: 454, endPoint y: 317, distance: 63.7
click at [454, 317] on input "[STREET_ADDRESS][PERSON_NAME]" at bounding box center [553, 320] width 232 height 26
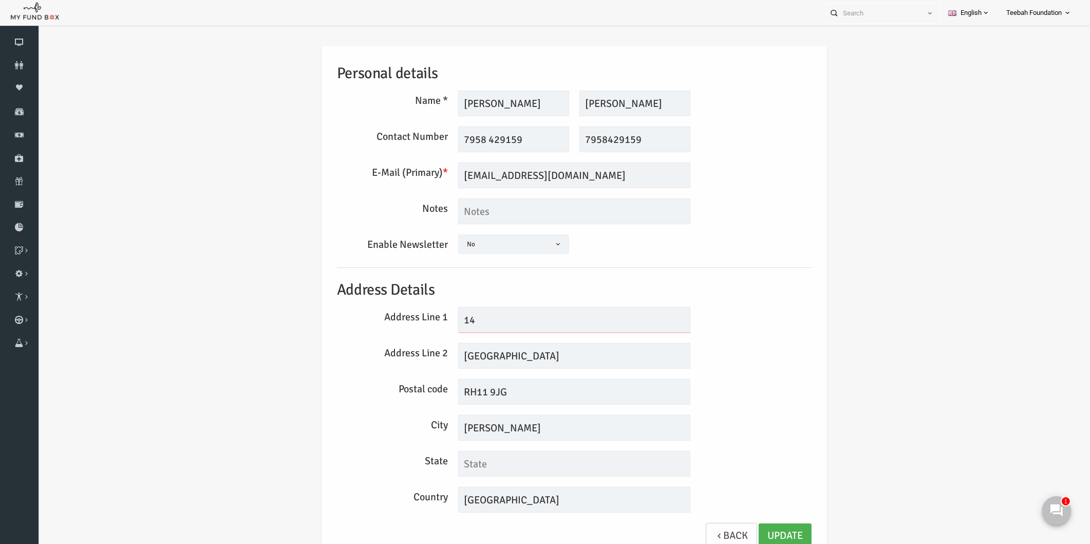
type input "14"
drag, startPoint x: 561, startPoint y: 359, endPoint x: 508, endPoint y: 360, distance: 52.4
click at [508, 360] on input "[GEOGRAPHIC_DATA]" at bounding box center [553, 356] width 232 height 26
type input "Strachey Court [PERSON_NAME] Close"
click at [747, 530] on link "Update" at bounding box center [764, 535] width 53 height 25
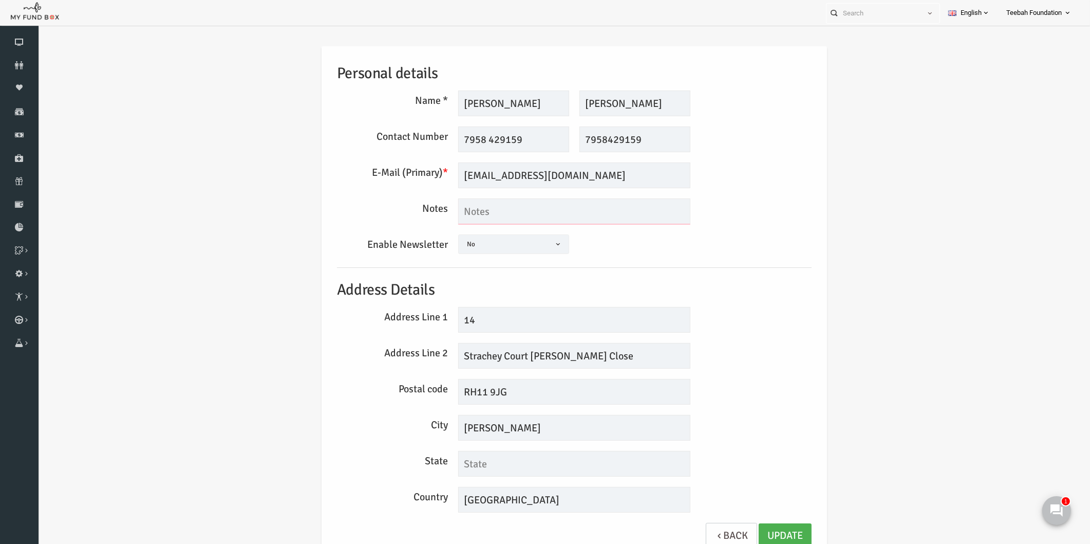
click at [508, 210] on textarea at bounding box center [553, 211] width 232 height 26
drag, startPoint x: 556, startPoint y: 175, endPoint x: 437, endPoint y: 188, distance: 119.8
click at [437, 188] on input "[EMAIL_ADDRESS][DOMAIN_NAME]" at bounding box center [553, 175] width 232 height 26
click at [147, 117] on div "Personal details Name * [PERSON_NAME] Description allows upto maximum of 255 ch…" at bounding box center [554, 305] width 1032 height 549
click at [745, 528] on link "Update" at bounding box center [764, 535] width 53 height 25
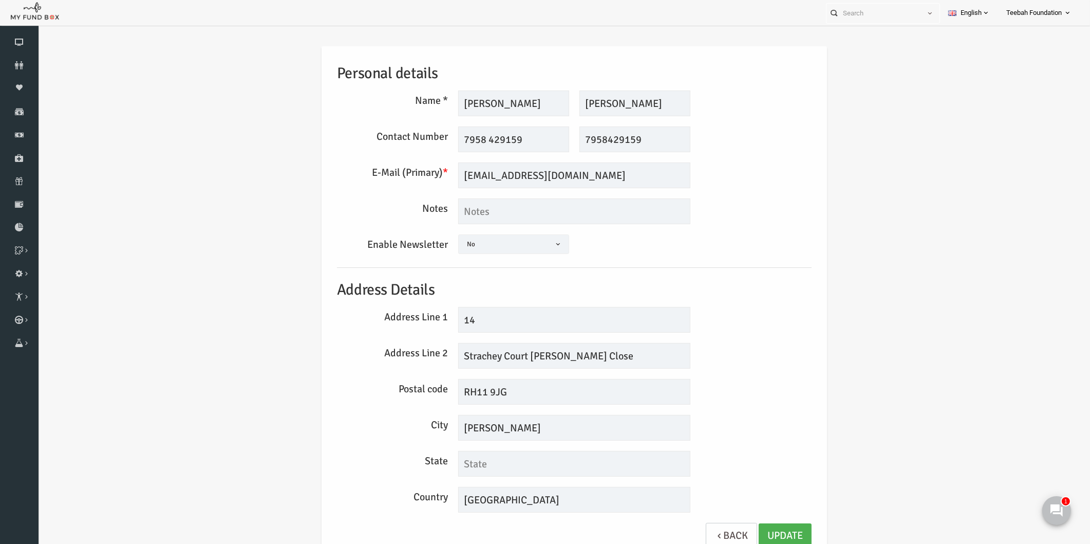
click at [846, 281] on div "Personal details Name * [PERSON_NAME] Description allows upto maximum of 255 ch…" at bounding box center [554, 305] width 1032 height 549
click at [203, 206] on div "Personal details Name * [PERSON_NAME] Description allows upto maximum of 255 ch…" at bounding box center [554, 305] width 1032 height 549
click at [770, 267] on hr at bounding box center [553, 267] width 475 height 1
drag, startPoint x: 566, startPoint y: 356, endPoint x: 424, endPoint y: 361, distance: 141.4
click at [424, 361] on div "Address Line 2 [GEOGRAPHIC_DATA][PERSON_NAME]" at bounding box center [553, 356] width 485 height 26
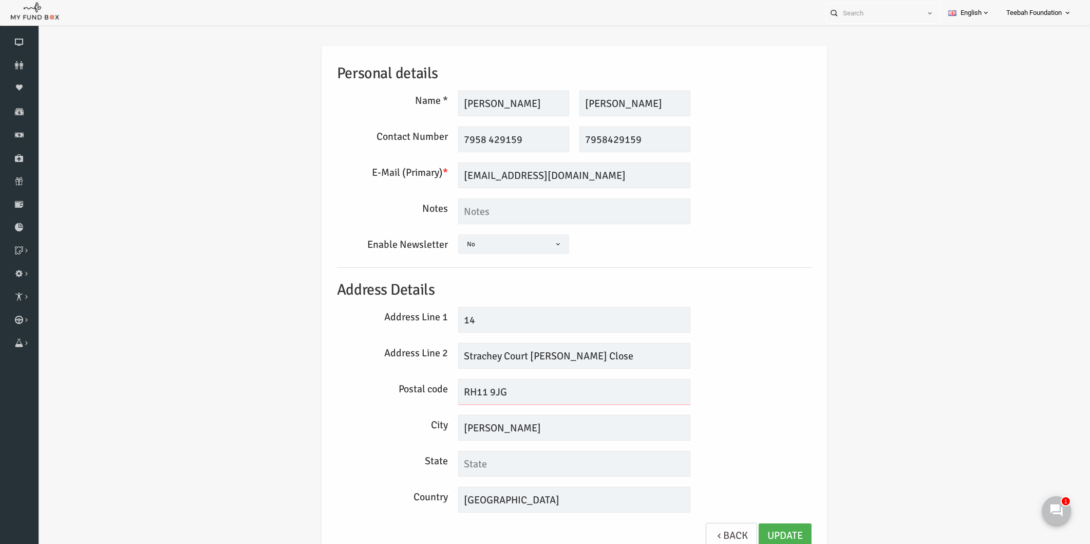
drag, startPoint x: 511, startPoint y: 384, endPoint x: 395, endPoint y: 397, distance: 116.8
click at [395, 397] on div "Postal code RH11 9JG" at bounding box center [553, 392] width 485 height 26
drag, startPoint x: 442, startPoint y: 426, endPoint x: 395, endPoint y: 425, distance: 47.3
click at [395, 425] on div "City [GEOGRAPHIC_DATA]" at bounding box center [553, 428] width 485 height 26
click at [950, 213] on div "Personal details Name * [PERSON_NAME] Description allows upto maximum of 255 ch…" at bounding box center [554, 305] width 1032 height 549
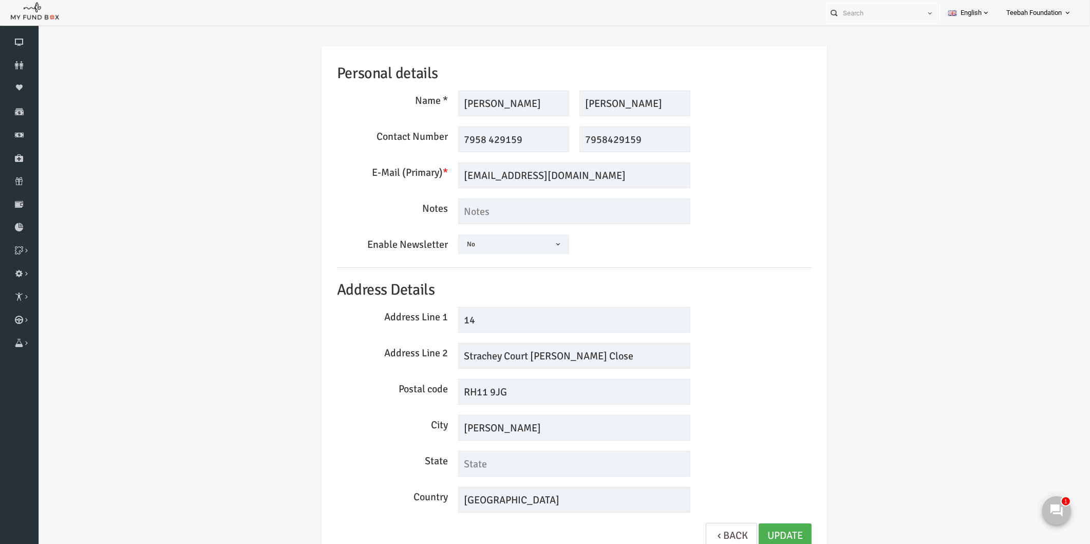
click at [1012, 266] on div "Personal details Name * [PERSON_NAME] Description allows upto maximum of 255 ch…" at bounding box center [554, 305] width 1032 height 549
